Goal: Navigation & Orientation: Find specific page/section

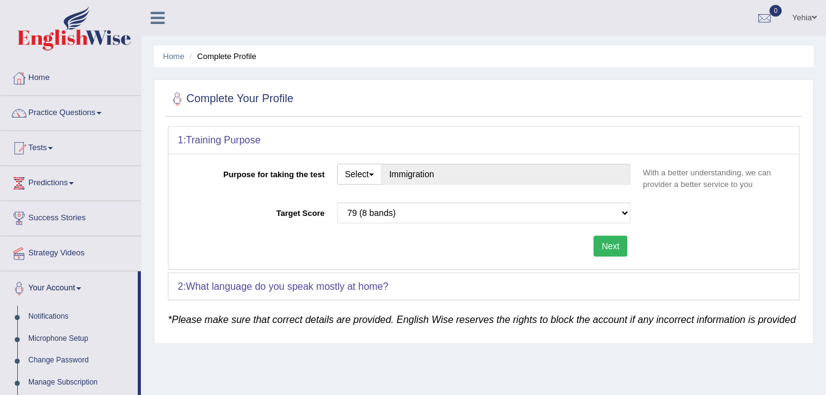
click at [55, 153] on link "Tests" at bounding box center [71, 146] width 140 height 31
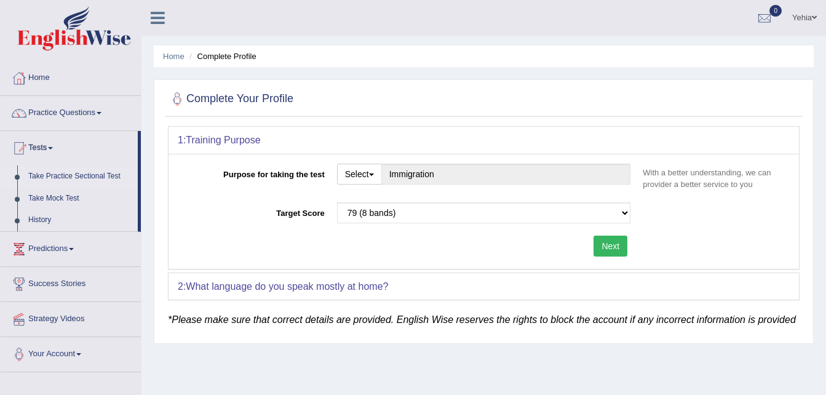
click at [71, 175] on link "Take Practice Sectional Test" at bounding box center [80, 177] width 115 height 22
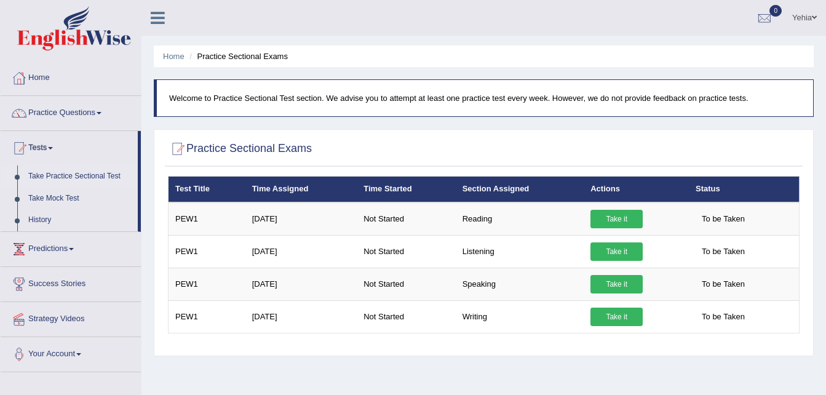
click at [73, 246] on link "Predictions" at bounding box center [71, 247] width 140 height 31
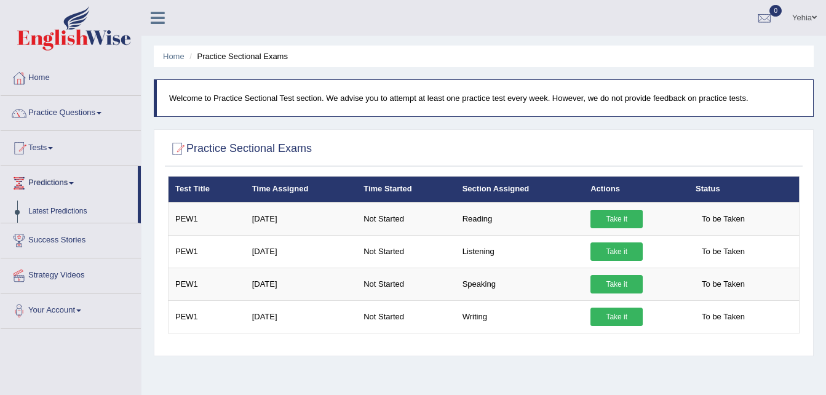
click at [65, 244] on link "Success Stories" at bounding box center [71, 238] width 140 height 31
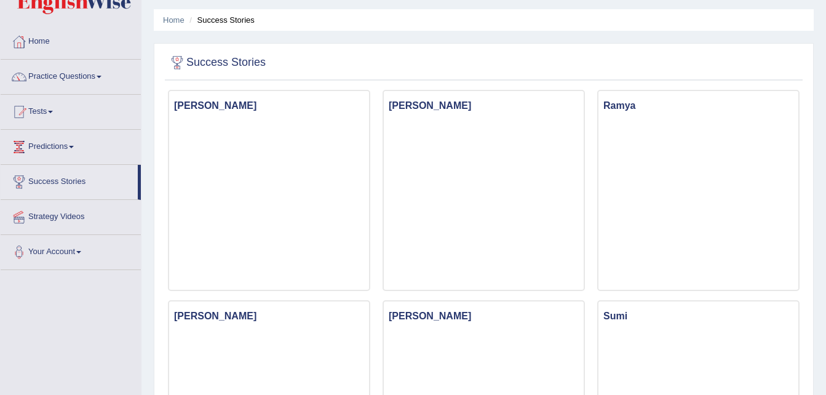
scroll to position [37, 0]
click at [74, 253] on link "Your Account" at bounding box center [71, 249] width 140 height 31
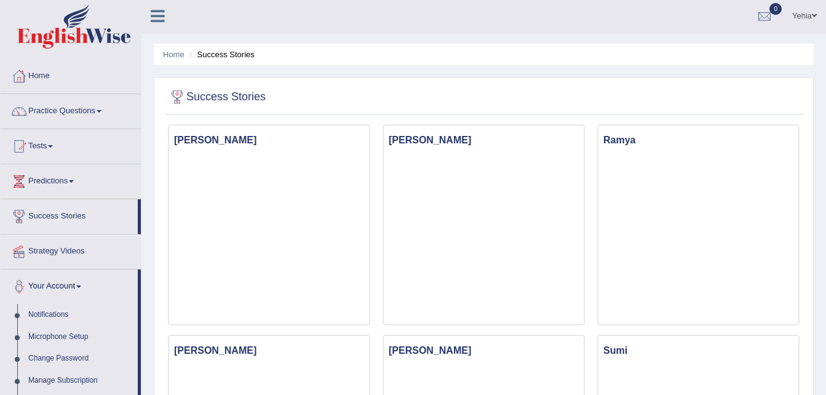
scroll to position [0, 0]
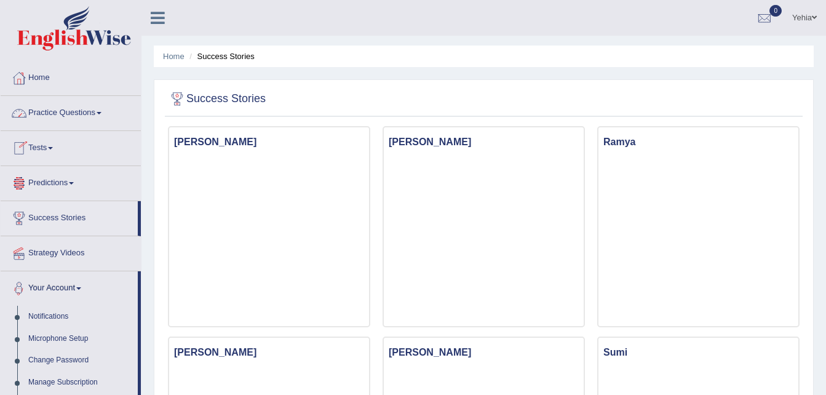
click at [100, 114] on link "Practice Questions" at bounding box center [71, 111] width 140 height 31
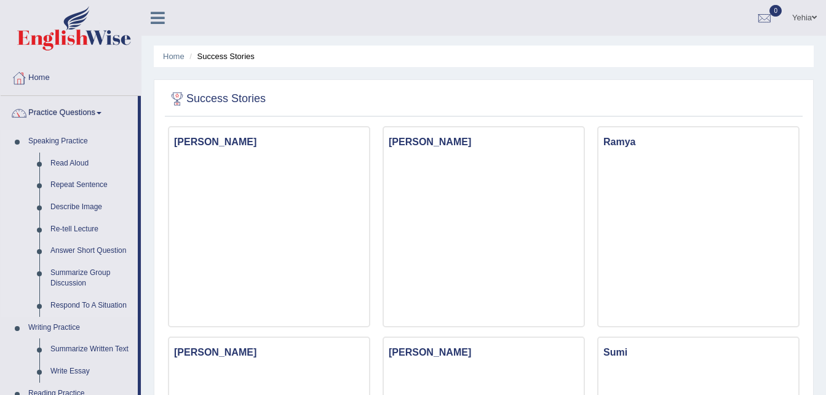
click at [65, 140] on link "Speaking Practice" at bounding box center [80, 141] width 115 height 22
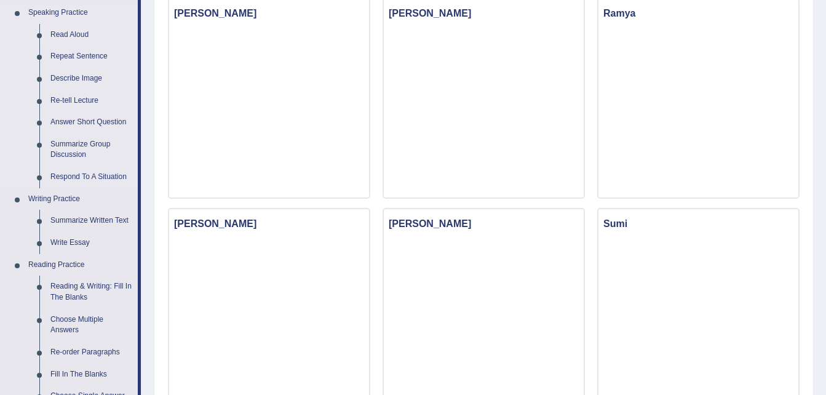
scroll to position [130, 0]
